Goal: Find specific page/section: Find specific page/section

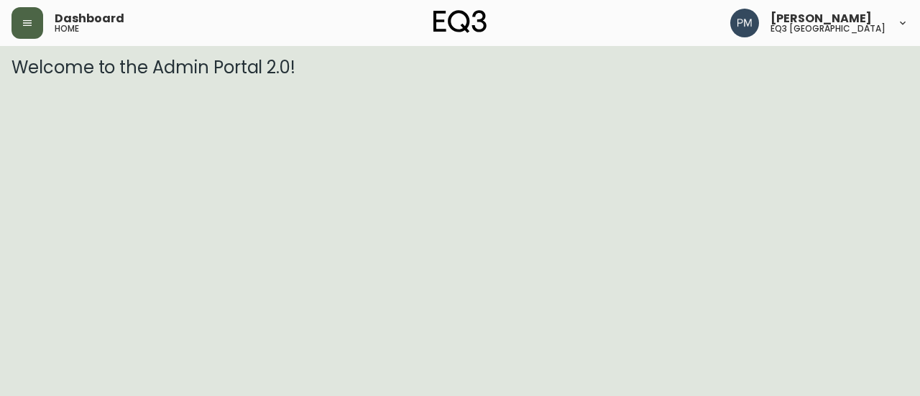
click at [25, 24] on icon "button" at bounding box center [27, 22] width 11 height 11
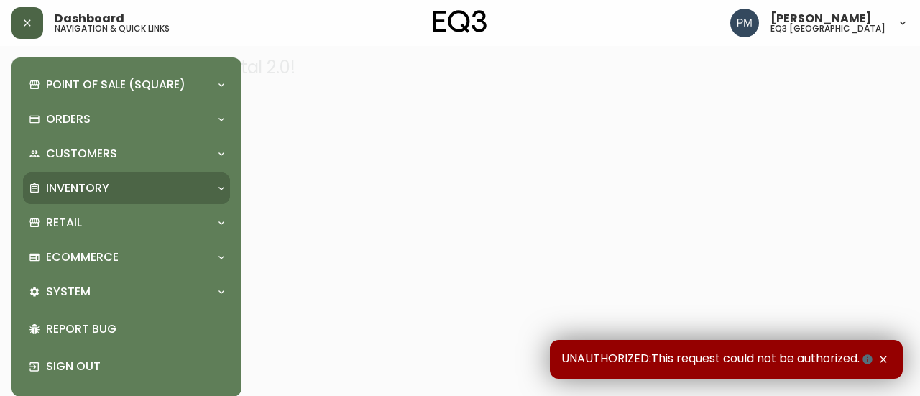
click at [139, 198] on div "Inventory" at bounding box center [126, 188] width 207 height 32
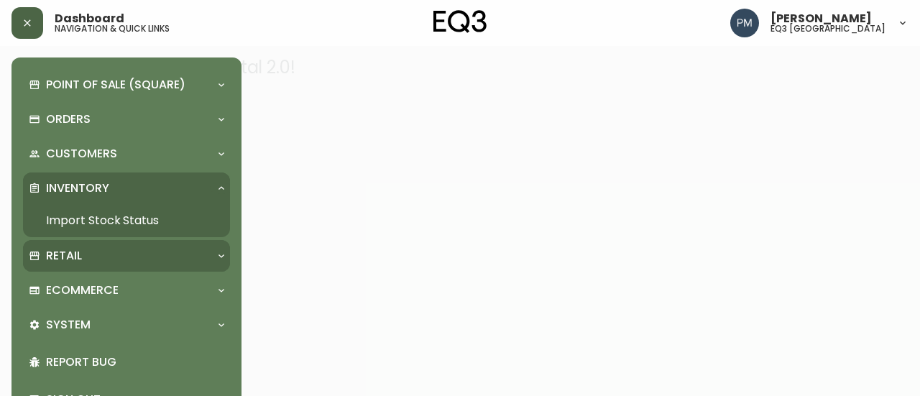
click at [90, 270] on div "Retail" at bounding box center [126, 256] width 207 height 32
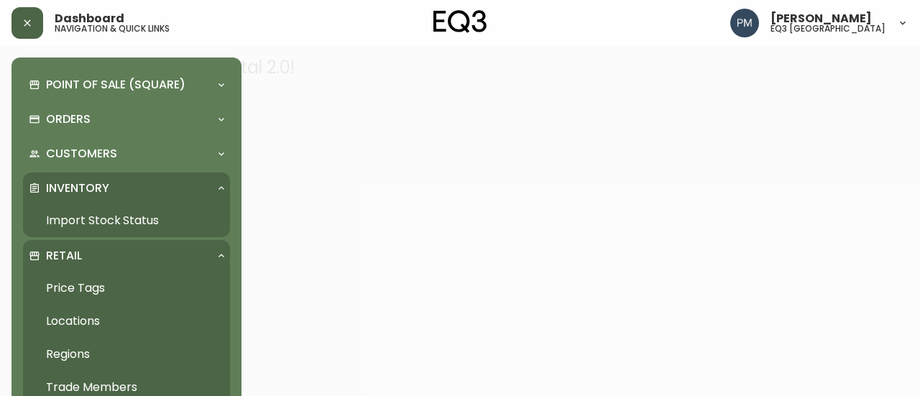
click at [79, 282] on link "Price Tags" at bounding box center [126, 288] width 207 height 33
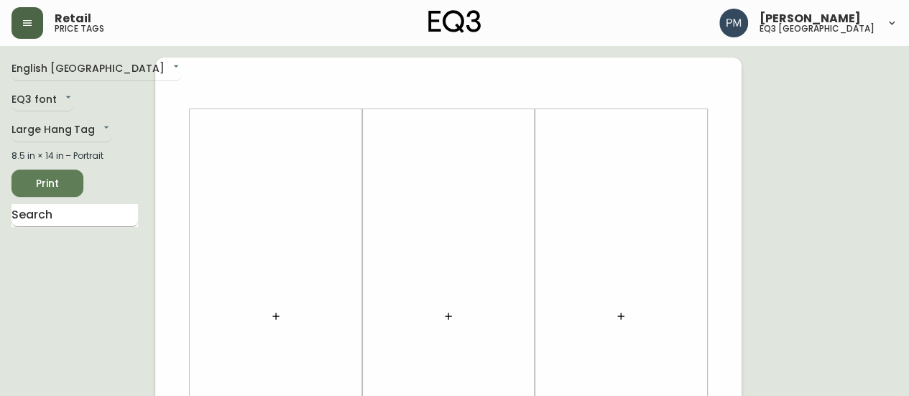
click at [86, 213] on input "text" at bounding box center [74, 215] width 126 height 23
click at [93, 267] on ul "Custom Floor Lamp" at bounding box center [74, 252] width 126 height 36
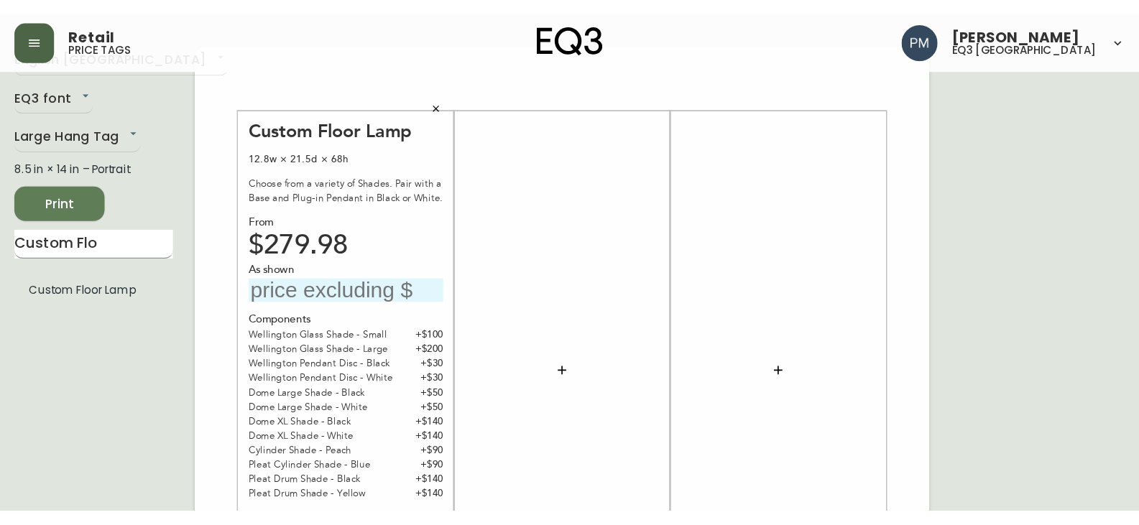
scroll to position [36, 0]
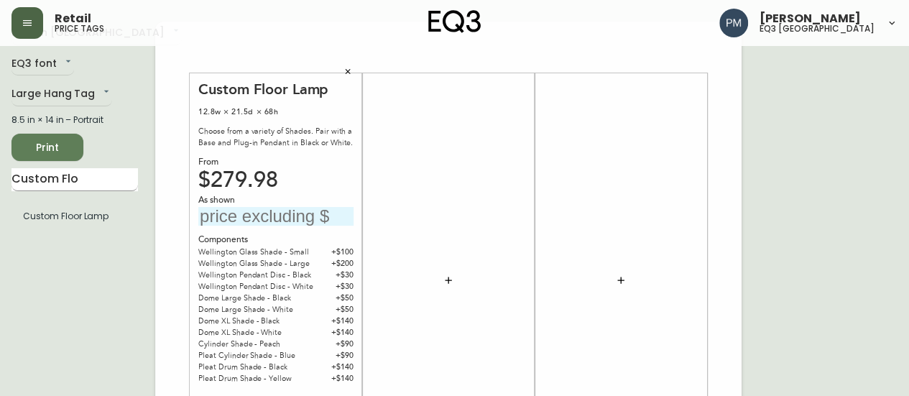
click at [93, 181] on input "Custom Flo" at bounding box center [74, 179] width 126 height 23
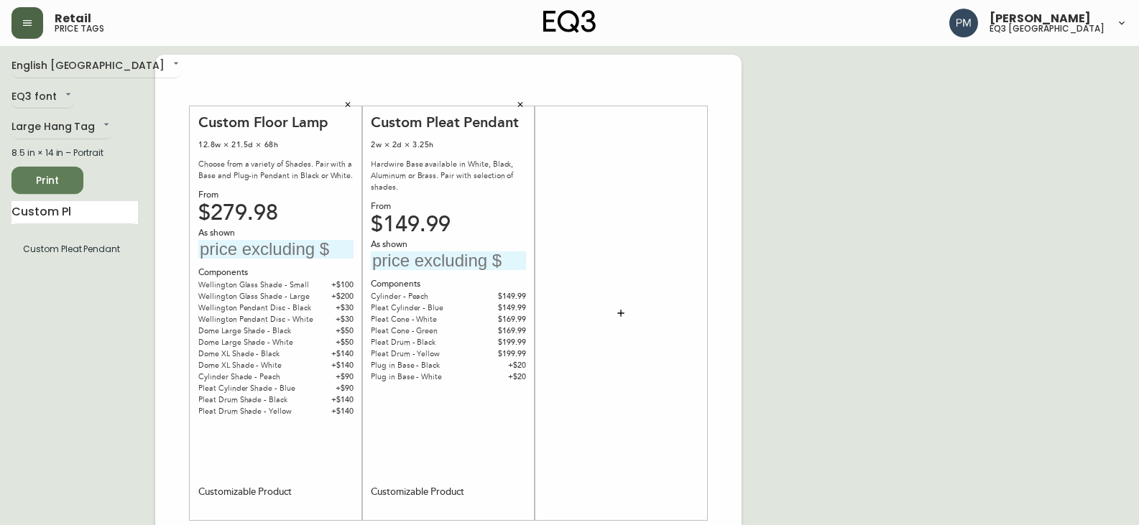
scroll to position [0, 0]
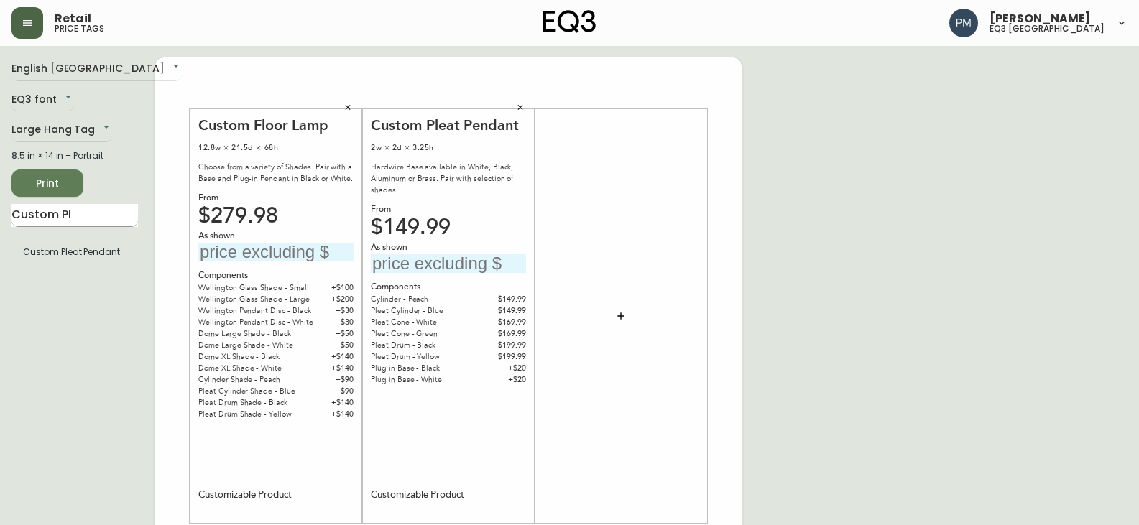
click at [77, 223] on input "Custom Pl" at bounding box center [74, 215] width 126 height 23
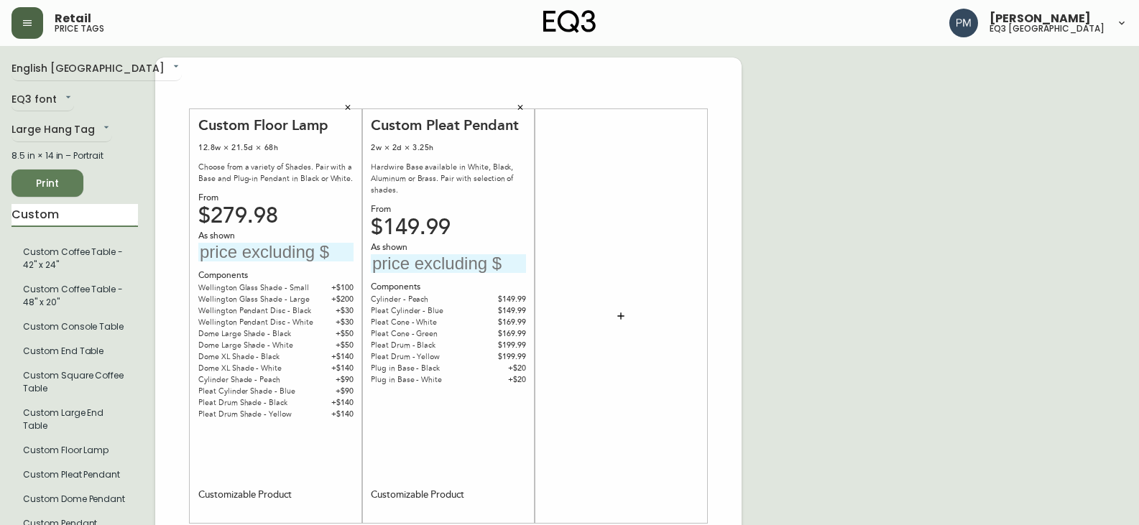
type input "Custom"
